Goal: Task Accomplishment & Management: Complete application form

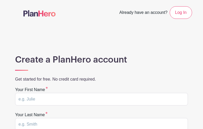
type input "WnJfBkIpkvaqQ"
type input "ZDXUJXPBfkg"
type input "[EMAIL_ADDRESS][DOMAIN_NAME]"
